Goal: Check status

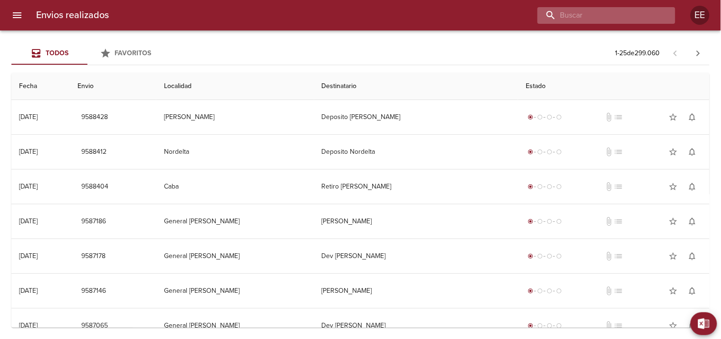
click at [604, 12] on input "buscar" at bounding box center [599, 15] width 122 height 17
paste input "Candela Islas"
type input "Candela Islas"
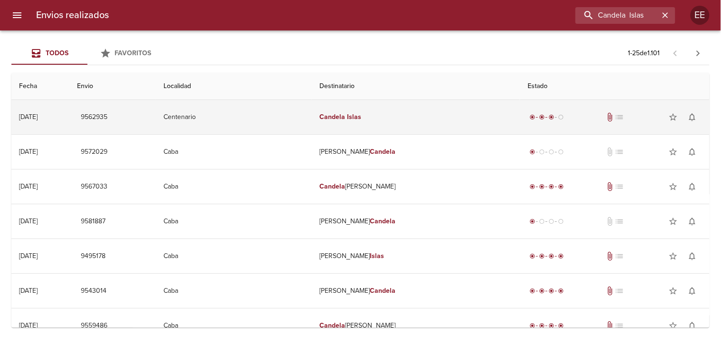
click at [383, 119] on td "Candela Islas" at bounding box center [416, 117] width 208 height 34
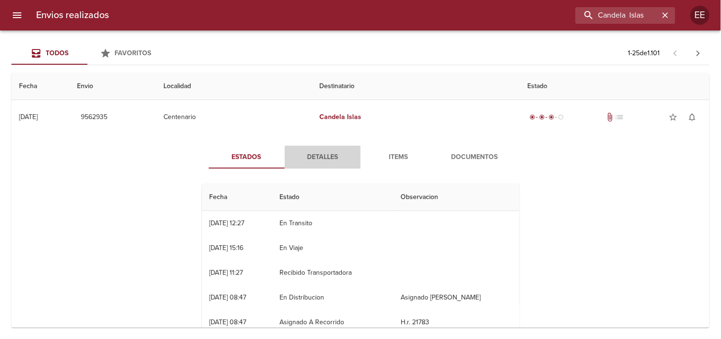
click at [316, 156] on span "Detalles" at bounding box center [323, 157] width 65 height 12
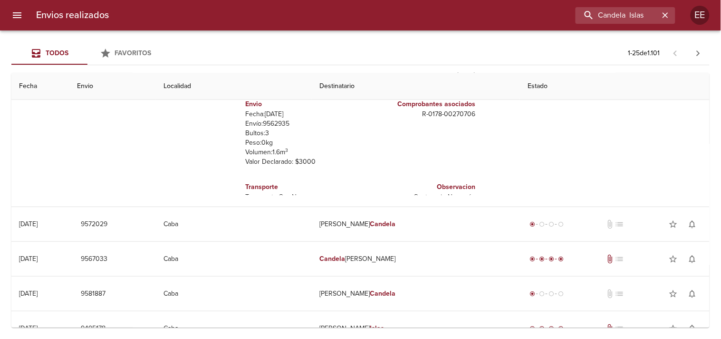
scroll to position [42, 0]
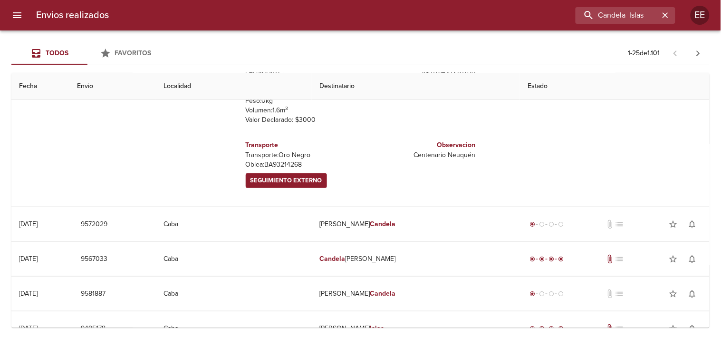
click at [291, 164] on p "Oblea: BA93214268" at bounding box center [301, 165] width 111 height 10
copy p "BA93214268"
click at [305, 186] on link "Seguimiento Externo" at bounding box center [286, 180] width 81 height 15
copy p "BA93214268"
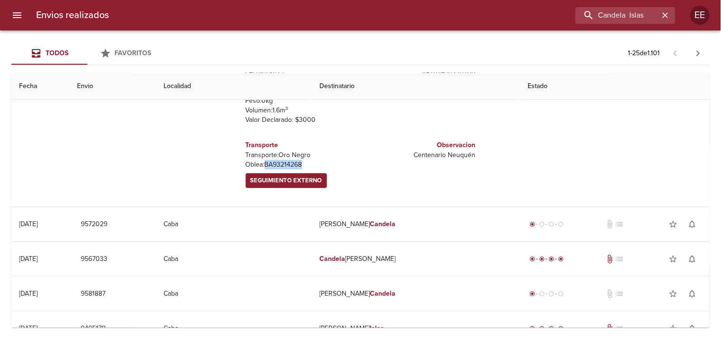
scroll to position [0, 0]
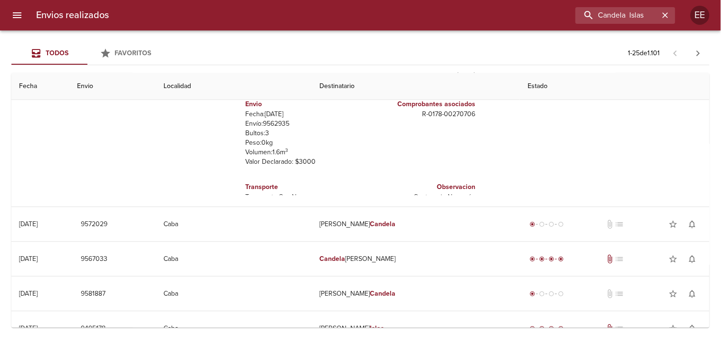
click at [274, 122] on p "Envío: 9562935" at bounding box center [301, 124] width 111 height 10
copy p "9562935"
drag, startPoint x: 404, startPoint y: 116, endPoint x: 473, endPoint y: 118, distance: 68.5
click at [473, 118] on div "Remitente Wamaro Tortuguitas Raul [STREET_ADDRESS][PERSON_NAME] Destinatario [G…" at bounding box center [360, 100] width 325 height 190
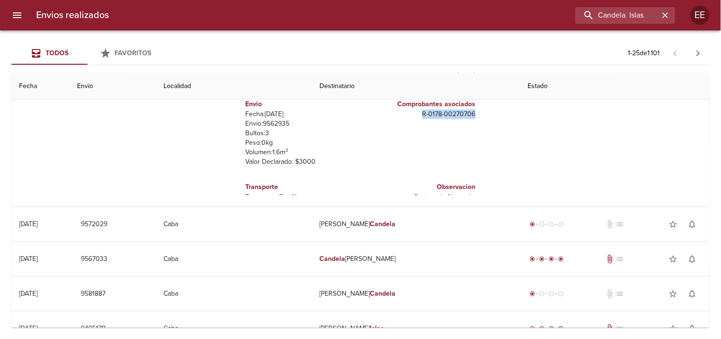
copy p "R - 0178 - 00270706"
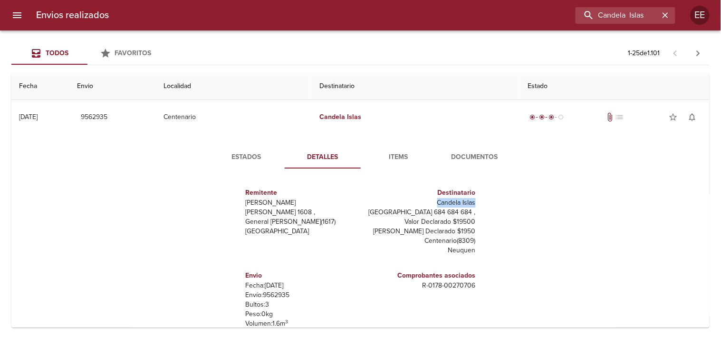
drag, startPoint x: 428, startPoint y: 204, endPoint x: 471, endPoint y: 202, distance: 42.4
click at [471, 202] on div "Destinatario Candela [GEOGRAPHIC_DATA] 684 684 684 , Valor Declarado $19500 [PE…" at bounding box center [420, 221] width 119 height 83
copy p "Candela Islas"
